Goal: Obtain resource: Obtain resource

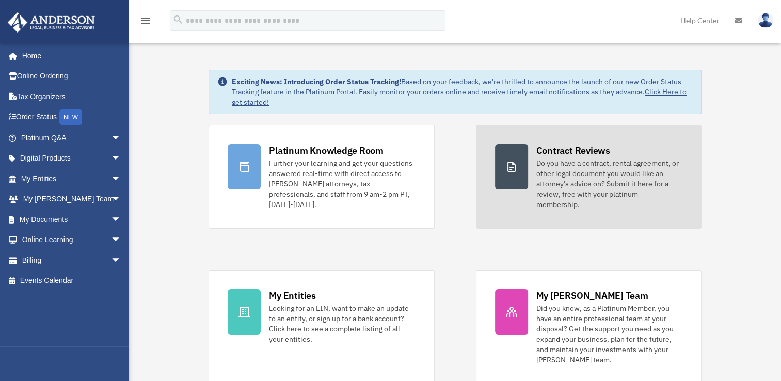
scroll to position [52, 0]
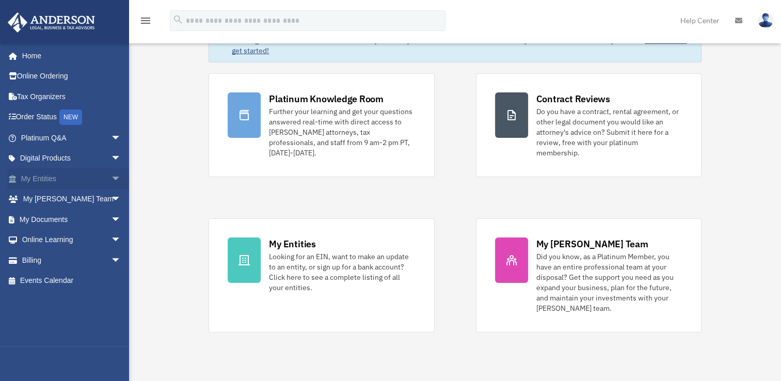
click at [68, 172] on link "My Entities arrow_drop_down" at bounding box center [72, 178] width 130 height 21
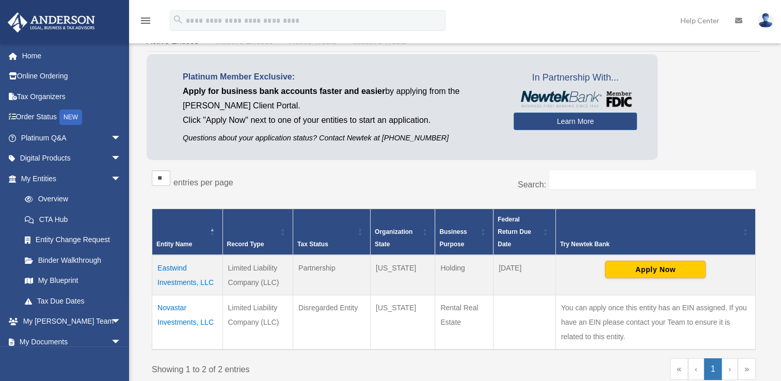
scroll to position [155, 0]
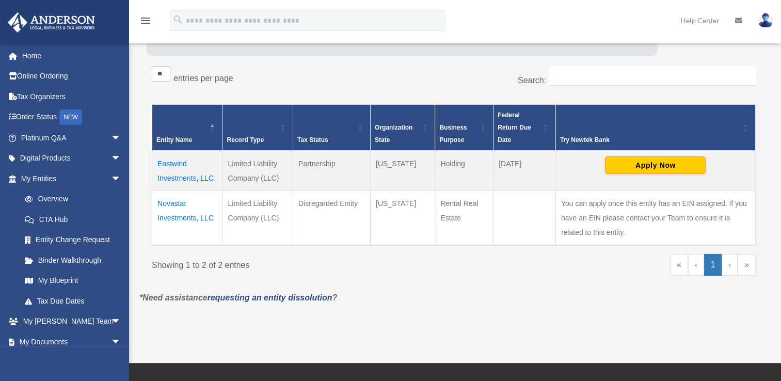
click at [173, 213] on td "Novastar Investments, LLC" at bounding box center [187, 218] width 71 height 55
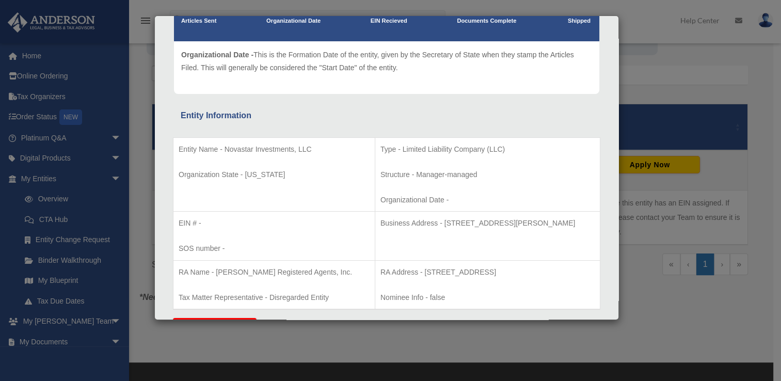
scroll to position [0, 0]
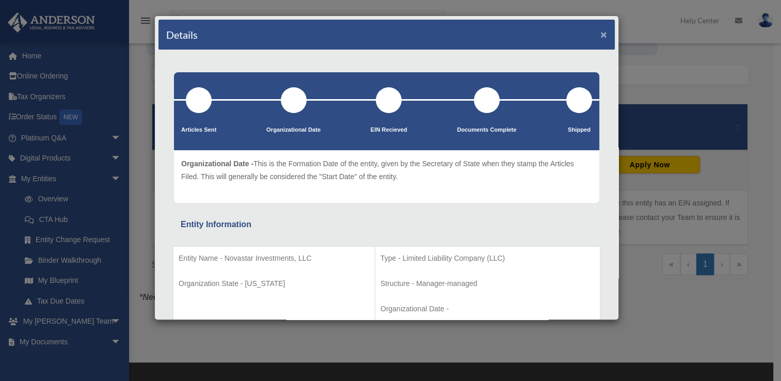
click at [601, 33] on button "×" at bounding box center [604, 34] width 7 height 11
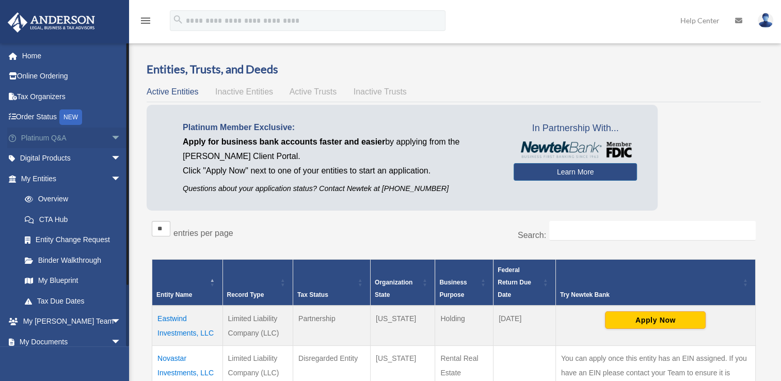
click at [52, 132] on link "Platinum Q&A arrow_drop_down" at bounding box center [72, 138] width 130 height 21
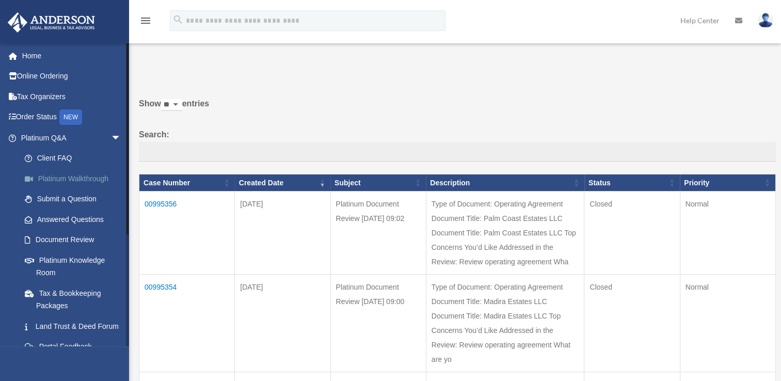
click at [87, 185] on link "Platinum Walkthrough" at bounding box center [75, 178] width 122 height 21
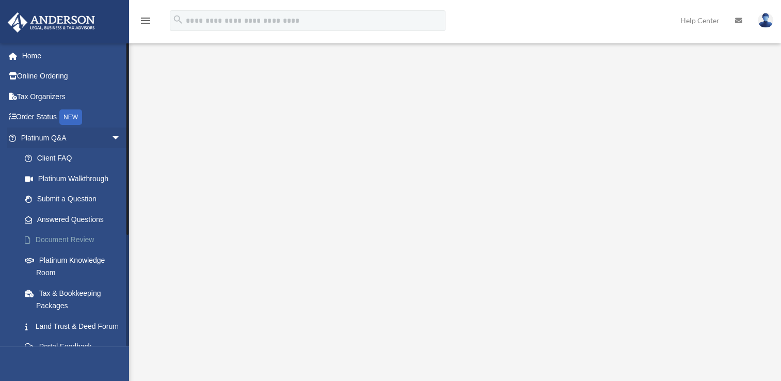
click at [66, 242] on link "Document Review" at bounding box center [75, 240] width 122 height 21
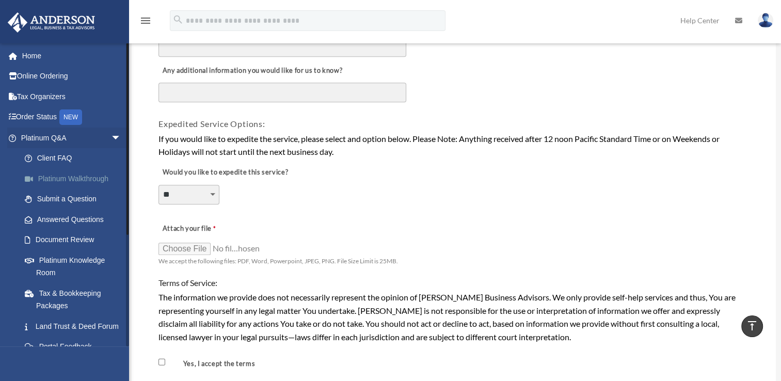
scroll to position [362, 0]
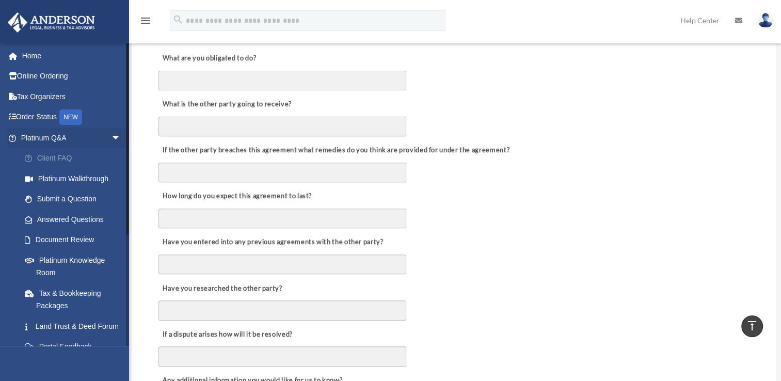
click at [51, 163] on link "Client FAQ" at bounding box center [75, 158] width 122 height 21
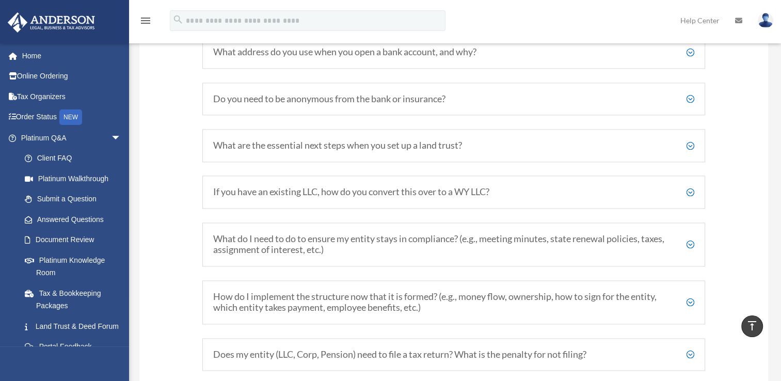
scroll to position [1326, 0]
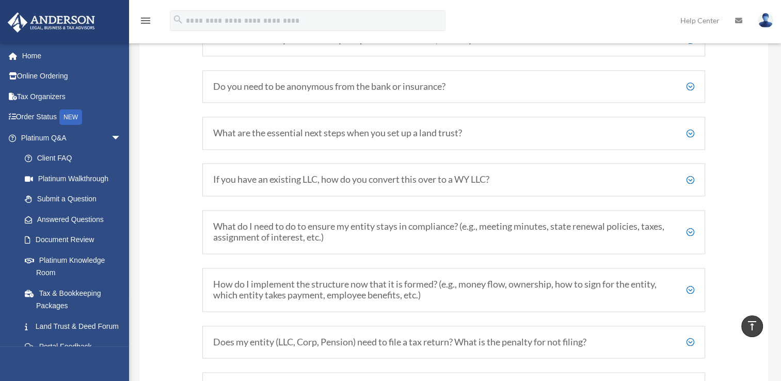
click at [692, 242] on h5 "What do I need to do to ensure my entity stays in compliance? (e.g., meeting mi…" at bounding box center [453, 232] width 481 height 22
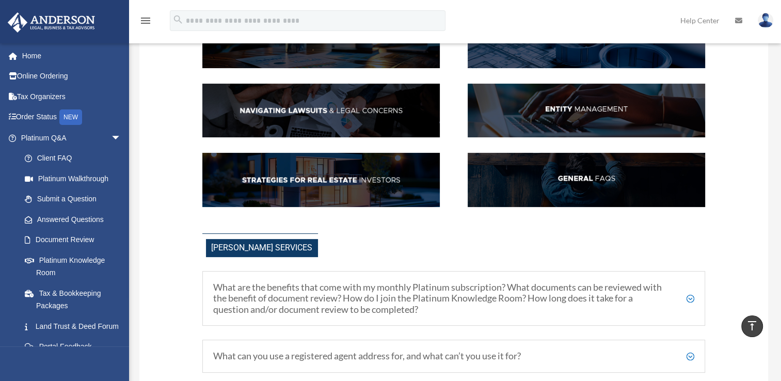
scroll to position [10, 0]
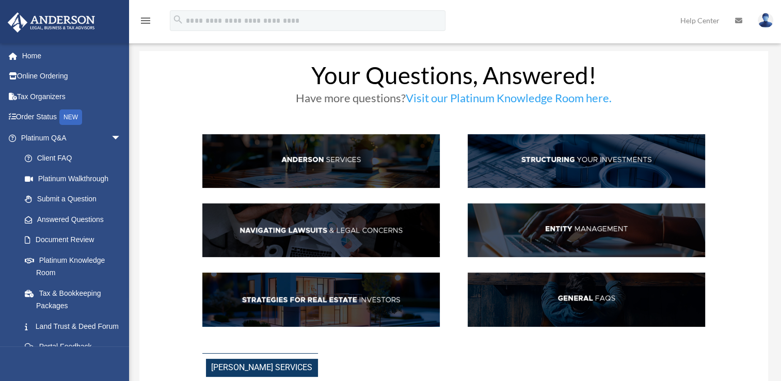
click at [600, 232] on img at bounding box center [587, 230] width 238 height 54
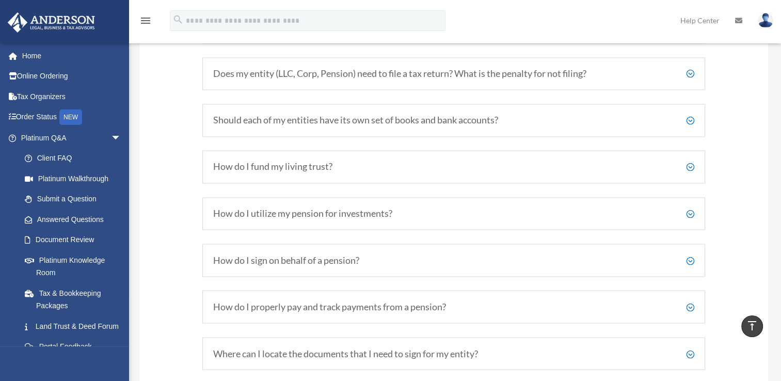
scroll to position [1762, 0]
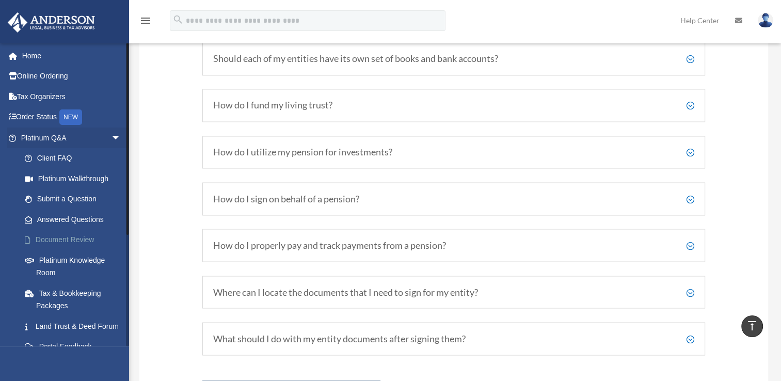
click at [65, 246] on link "Document Review" at bounding box center [75, 240] width 122 height 21
click at [55, 267] on link "Platinum Knowledge Room" at bounding box center [75, 266] width 122 height 33
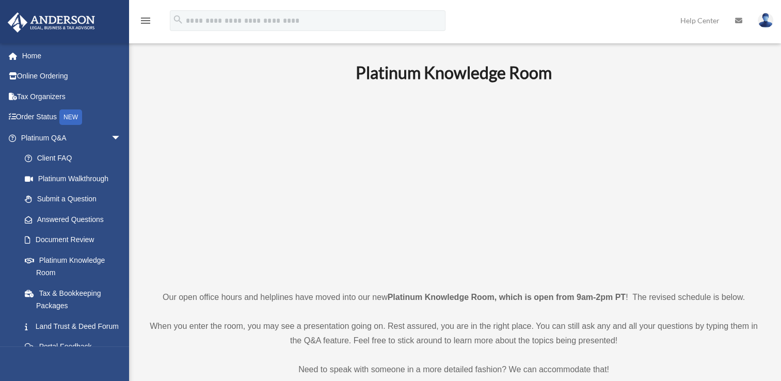
click at [767, 23] on img at bounding box center [765, 20] width 15 height 15
click at [742, 101] on p at bounding box center [454, 186] width 614 height 179
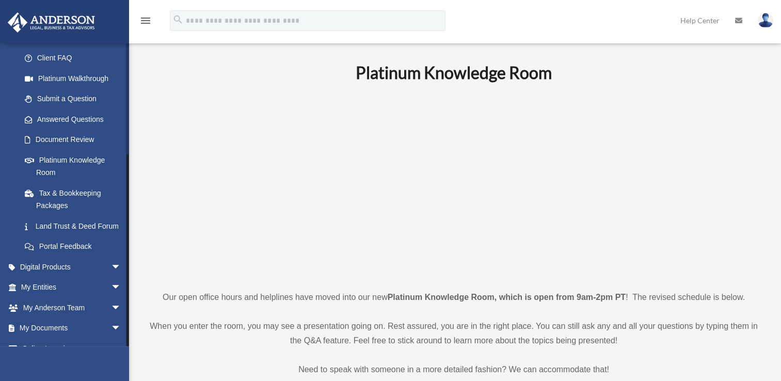
scroll to position [168, 0]
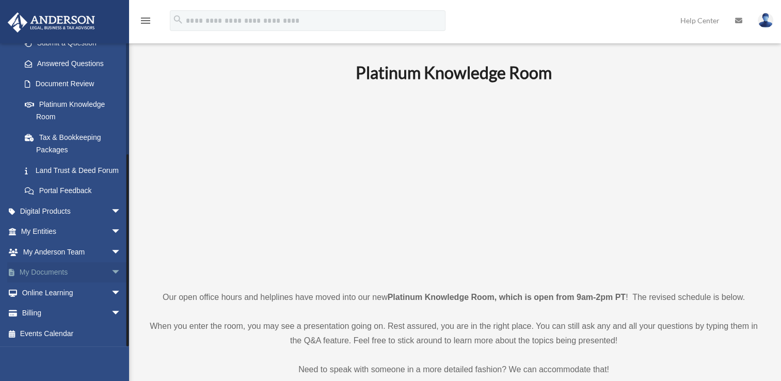
click at [26, 274] on link "My Documents arrow_drop_down" at bounding box center [72, 272] width 130 height 21
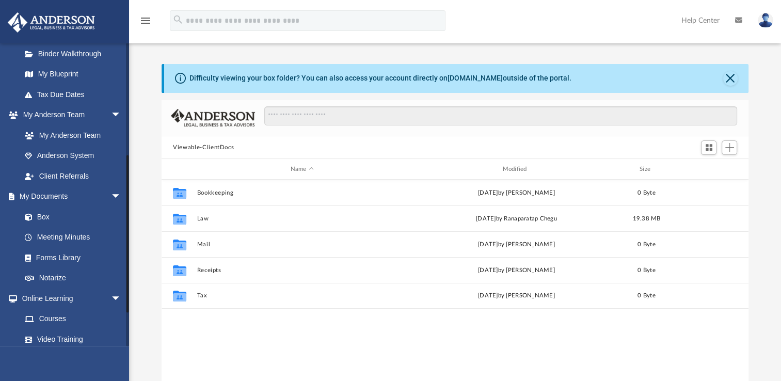
scroll to position [258, 0]
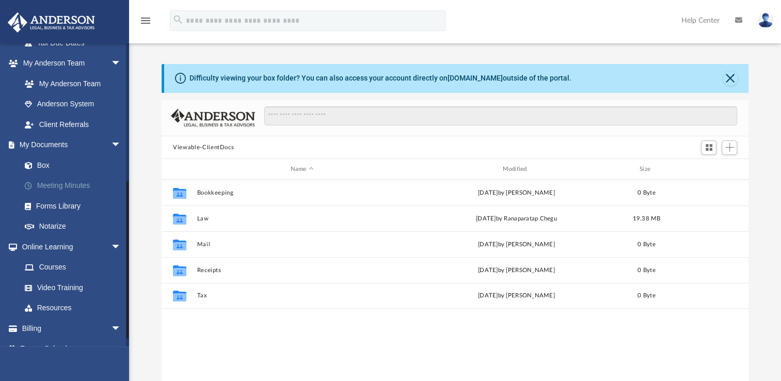
click at [73, 184] on link "Meeting Minutes" at bounding box center [75, 186] width 122 height 21
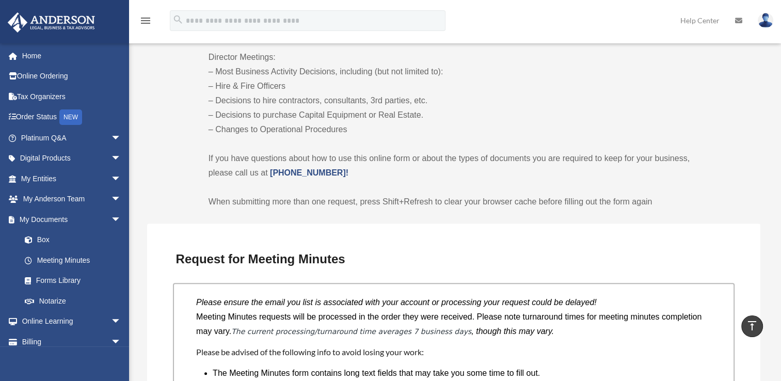
scroll to position [465, 0]
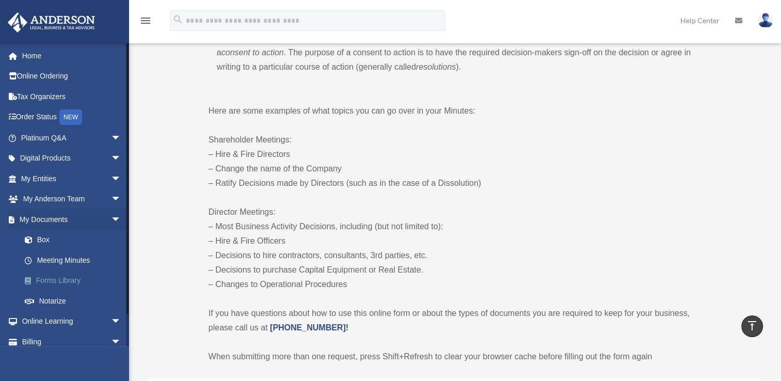
click at [54, 282] on link "Forms Library" at bounding box center [75, 281] width 122 height 21
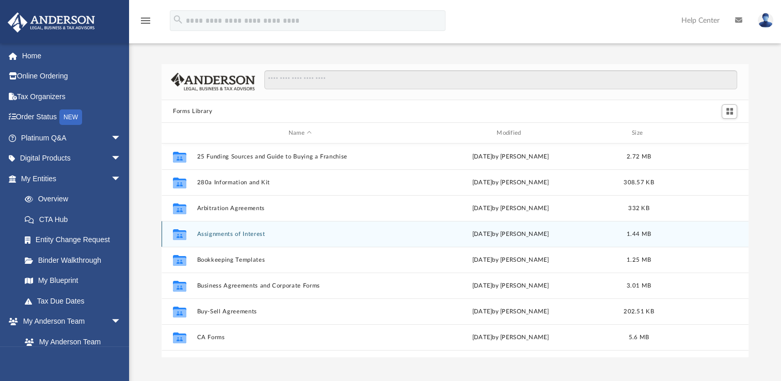
click at [248, 236] on button "Assignments of Interest" at bounding box center [300, 234] width 206 height 7
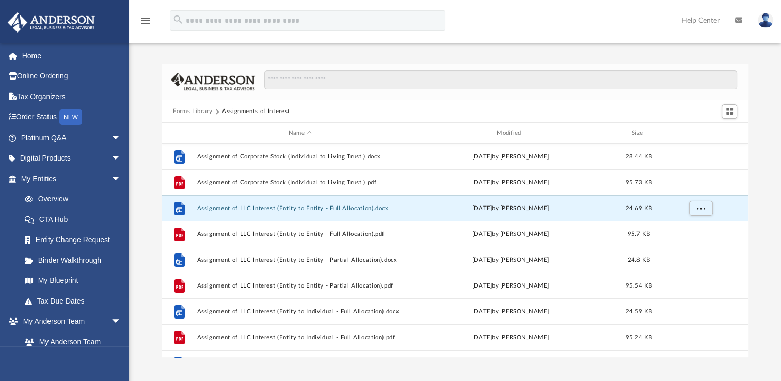
click at [308, 209] on button "Assignment of LLC Interest (Entity to Entity - Full Allocation).docx" at bounding box center [300, 208] width 206 height 7
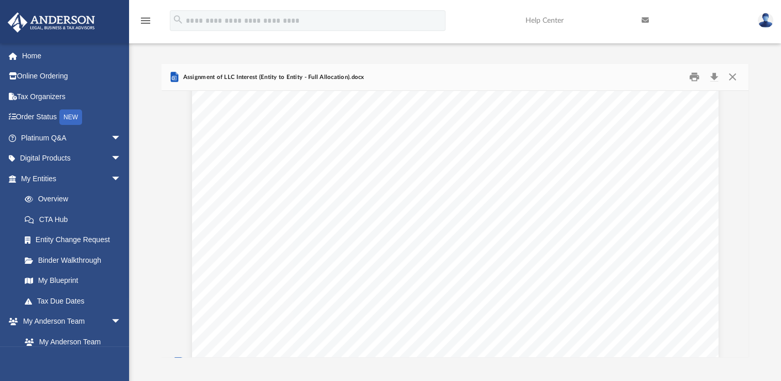
scroll to position [2522, 0]
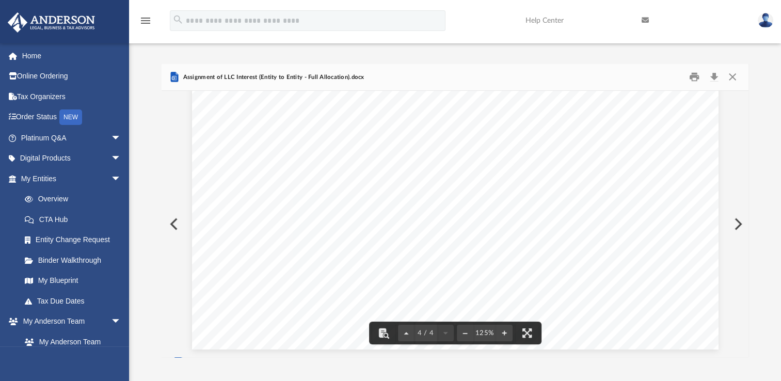
click at [299, 190] on span "[PERSON_NAME], Manager" at bounding box center [322, 195] width 126 height 10
click at [309, 201] on div "and is acquiring the securities represented for Assignee's own account, solely …" at bounding box center [455, 9] width 527 height 682
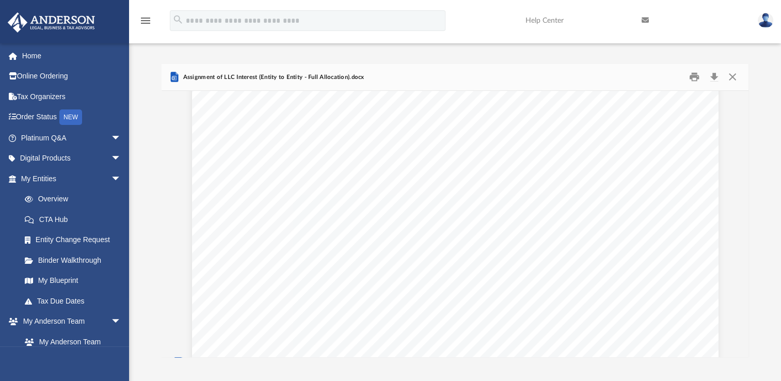
scroll to position [0, 0]
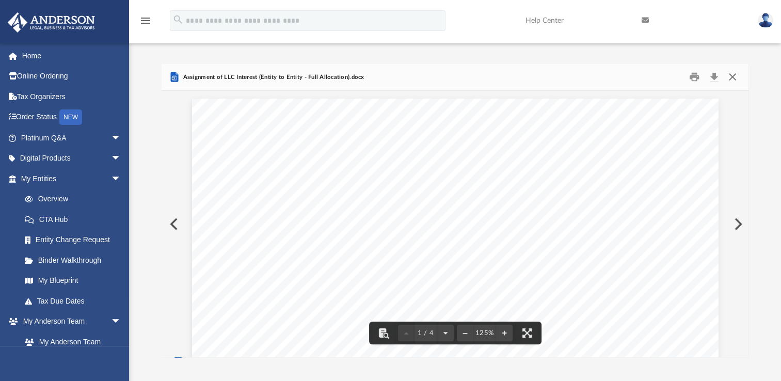
click at [734, 80] on button "Close" at bounding box center [732, 77] width 19 height 16
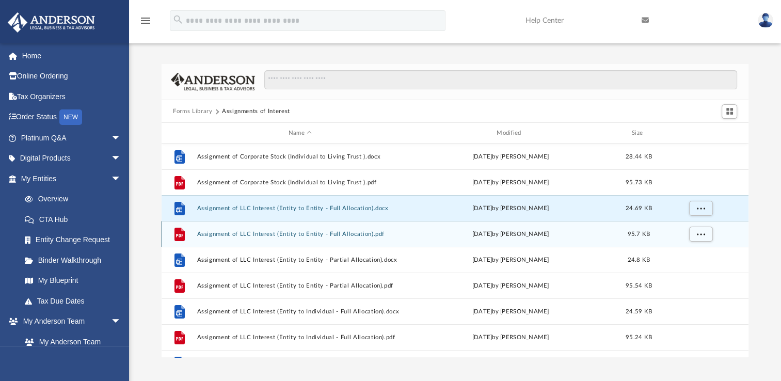
click at [371, 238] on div "File Assignment of LLC Interest (Entity to Entity - Full Allocation).pdf Wed Oc…" at bounding box center [455, 234] width 587 height 26
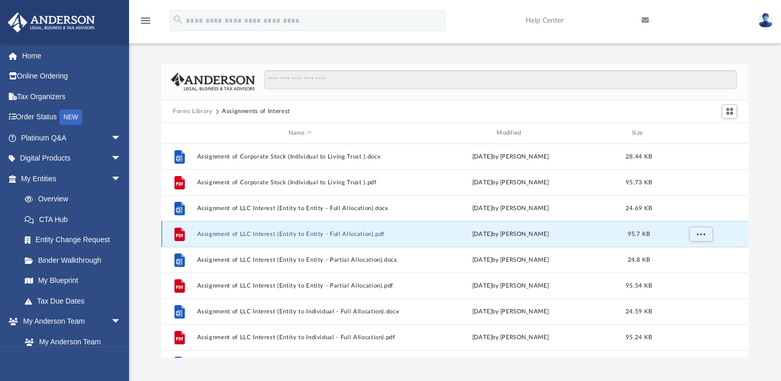
click at [371, 238] on div "File Assignment of LLC Interest (Entity to Entity - Full Allocation).pdf Wed Oc…" at bounding box center [455, 234] width 587 height 26
drag, startPoint x: 371, startPoint y: 238, endPoint x: 313, endPoint y: 237, distance: 57.8
click at [313, 237] on div "File Assignment of LLC Interest (Entity to Entity - Full Allocation).pdf Wed Oc…" at bounding box center [455, 234] width 587 height 26
click at [177, 237] on icon "grid" at bounding box center [180, 234] width 10 height 13
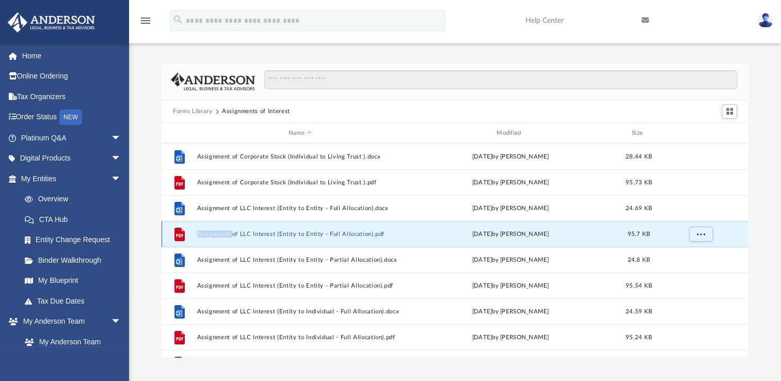
click at [177, 237] on icon "grid" at bounding box center [180, 234] width 10 height 13
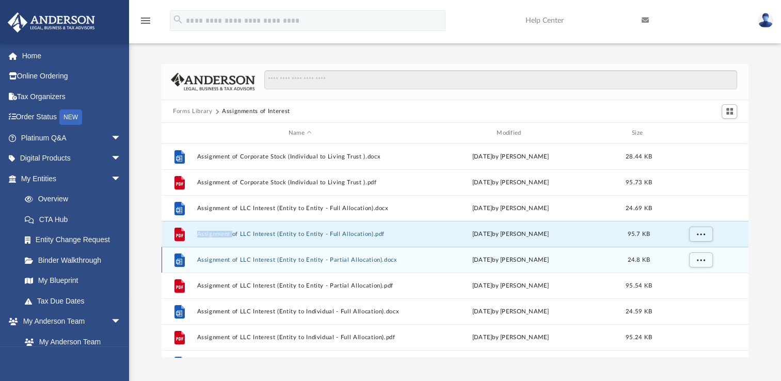
drag, startPoint x: 177, startPoint y: 237, endPoint x: 205, endPoint y: 261, distance: 37.4
click at [205, 261] on button "Assignment of LLC Interest (Entity to Entity - Partial Allocation).docx" at bounding box center [300, 260] width 206 height 7
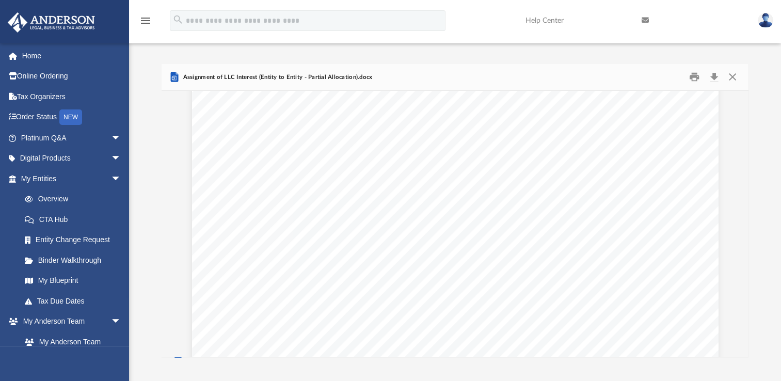
scroll to position [1188, 0]
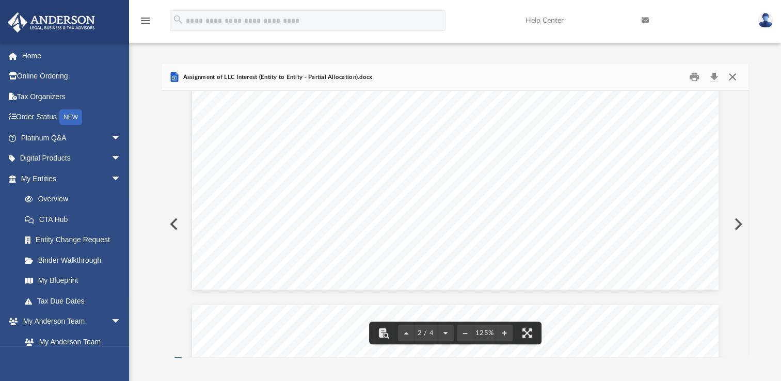
click at [738, 75] on button "Close" at bounding box center [732, 77] width 19 height 16
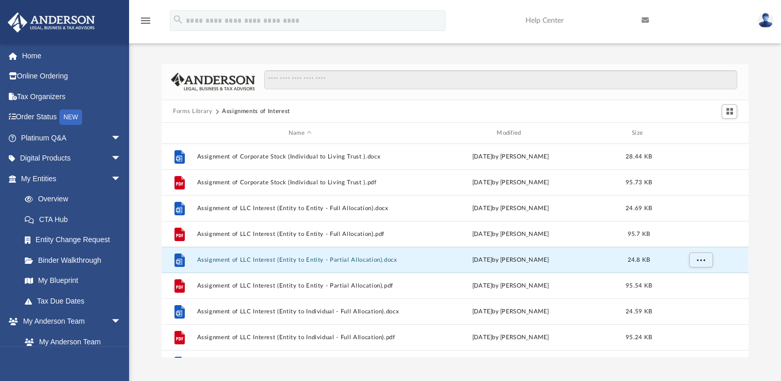
click at [764, 189] on div "Forms Library Assignments of Interest Name Modified Size File Assignment of Cor…" at bounding box center [455, 211] width 652 height 294
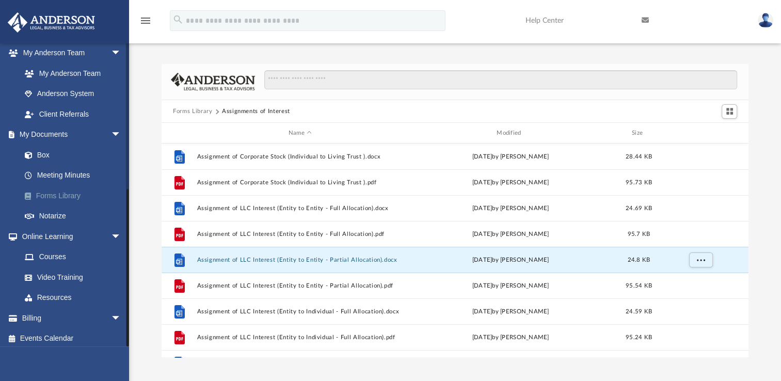
scroll to position [273, 0]
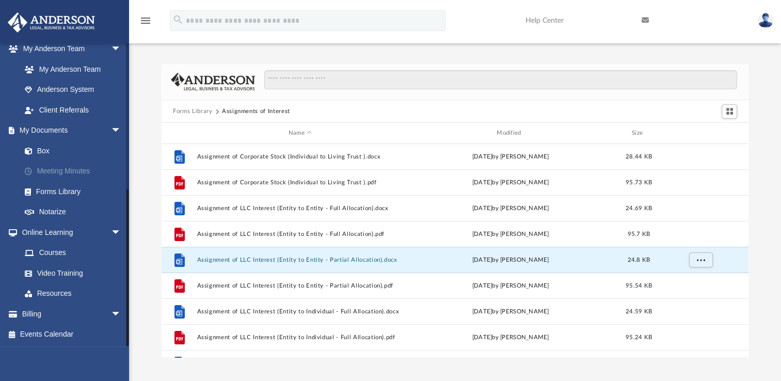
click at [62, 172] on link "Meeting Minutes" at bounding box center [75, 171] width 122 height 21
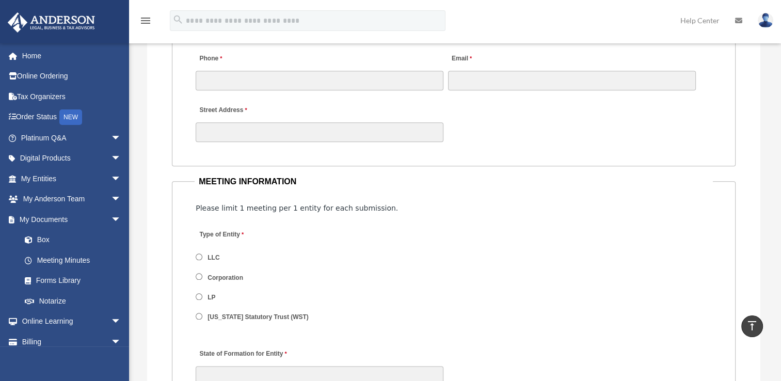
scroll to position [981, 0]
